Goal: Task Accomplishment & Management: Manage account settings

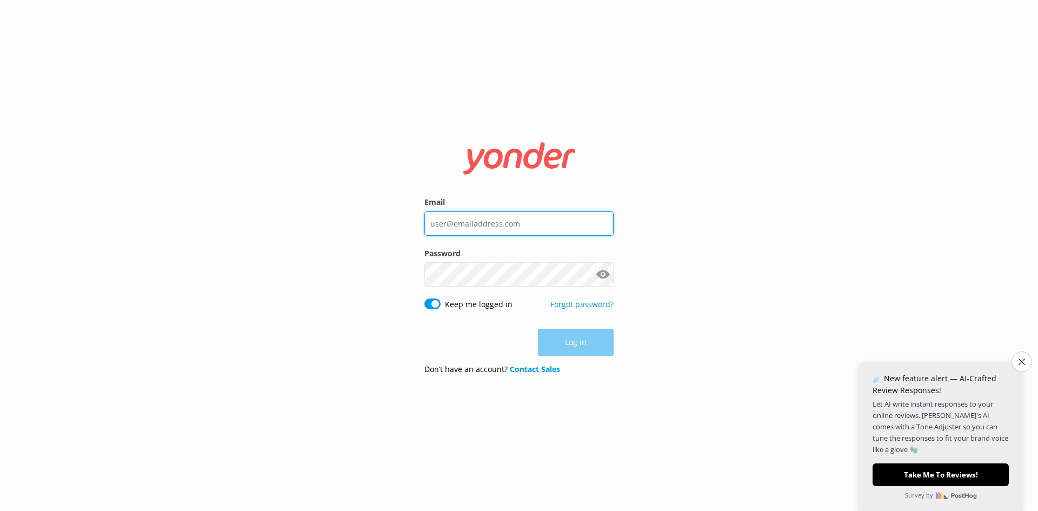
click at [548, 227] on input "Email" at bounding box center [518, 223] width 189 height 24
click at [1022, 370] on button "Close survey" at bounding box center [1022, 361] width 23 height 23
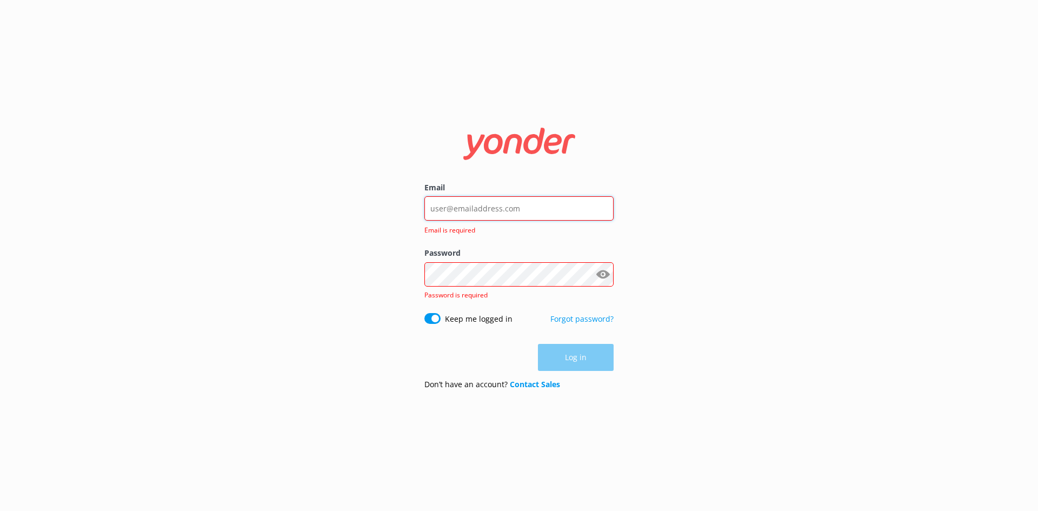
click at [534, 206] on input "Email" at bounding box center [518, 208] width 189 height 24
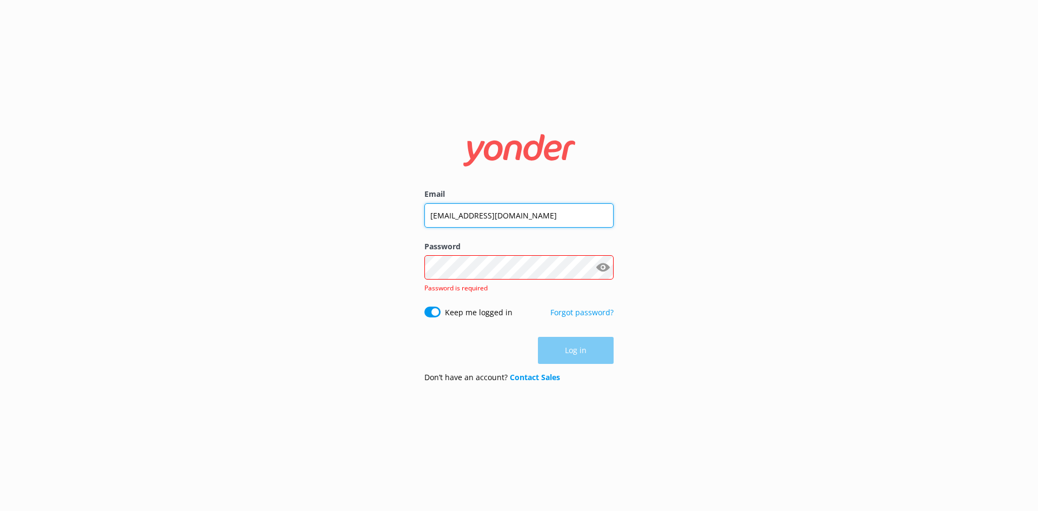
type input "[EMAIL_ADDRESS][DOMAIN_NAME]"
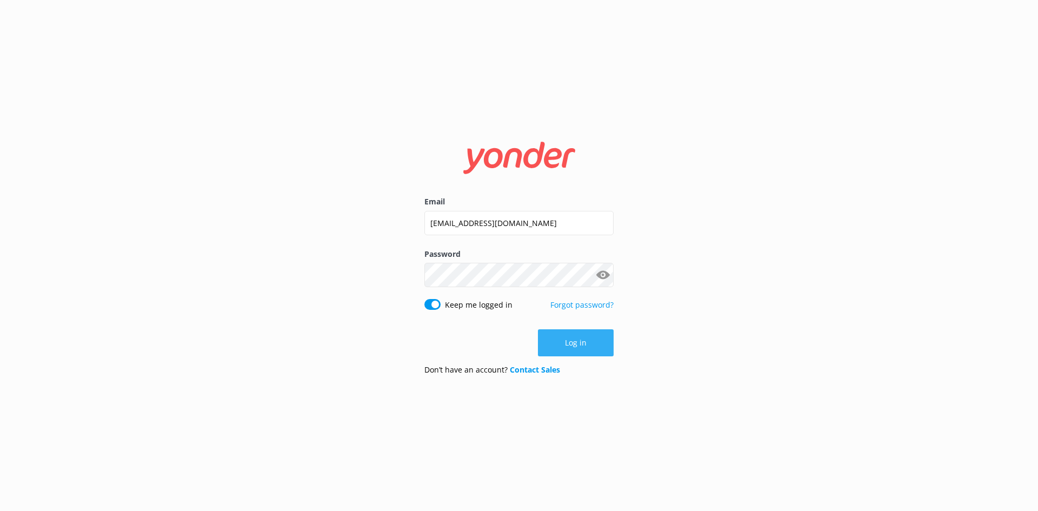
click at [593, 343] on button "Log in" at bounding box center [576, 342] width 76 height 27
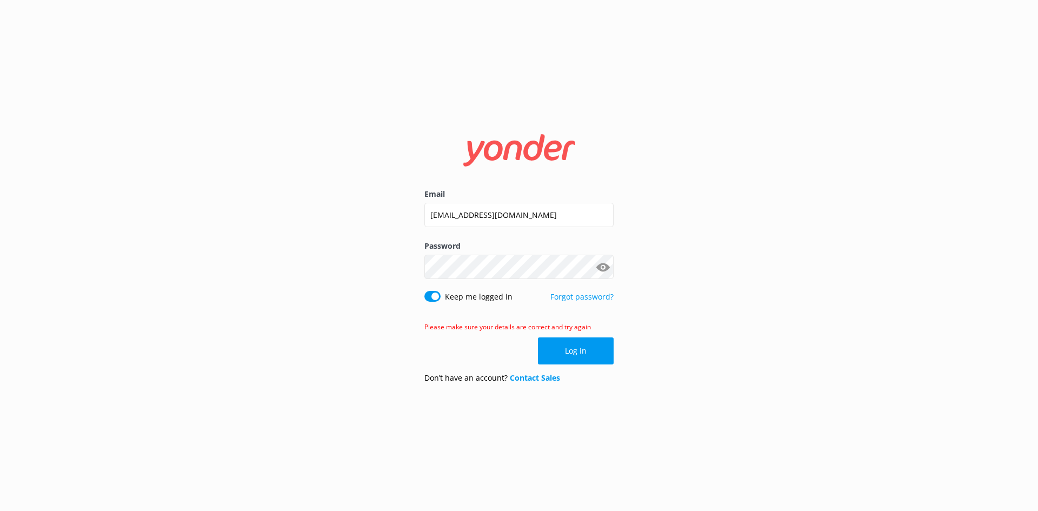
click at [598, 266] on button "Show password" at bounding box center [603, 267] width 22 height 22
click at [563, 351] on button "Log in" at bounding box center [576, 350] width 76 height 27
